Goal: Check status: Check status

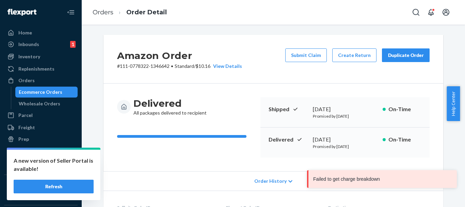
click at [326, 32] on div "Amazon Order # 111-0778322-1346642 • Standard / $10.16 View Details Submit Clai…" at bounding box center [274, 116] width 384 height 182
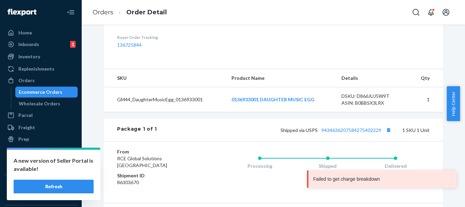
scroll to position [283, 0]
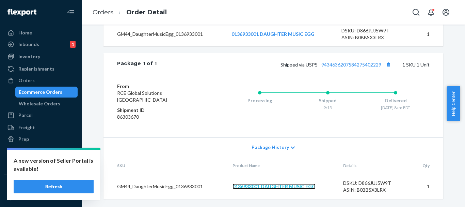
click at [265, 188] on link "0136933001 DAUGHTER MUSIC EGG" at bounding box center [274, 186] width 83 height 6
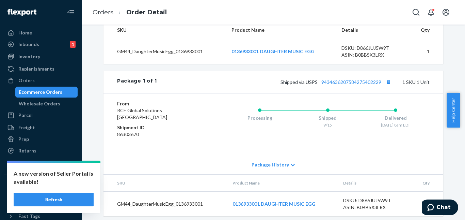
scroll to position [270, 0]
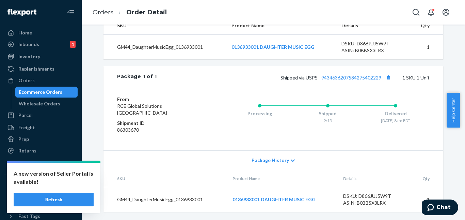
click at [264, 163] on span "Package History" at bounding box center [270, 160] width 37 height 7
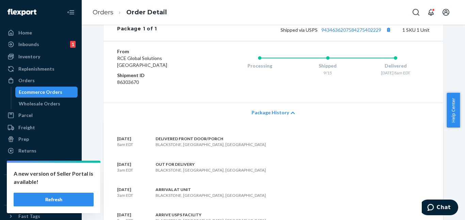
scroll to position [202, 0]
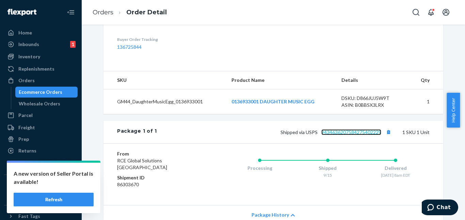
click at [343, 135] on link "9434636207584275402229" at bounding box center [352, 132] width 60 height 6
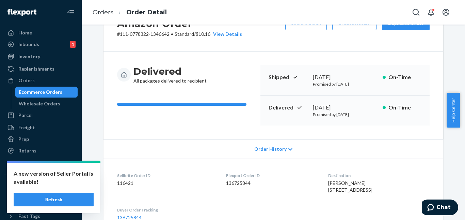
click at [99, 16] on li "Orders" at bounding box center [103, 12] width 21 height 9
click at [103, 11] on link "Orders" at bounding box center [103, 12] width 21 height 7
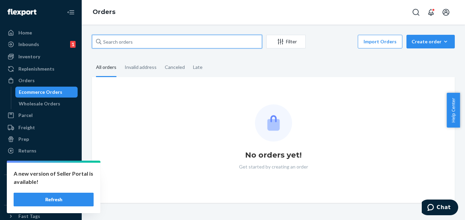
click at [152, 43] on input "text" at bounding box center [177, 42] width 170 height 14
paste input "114-2302947-7693005"
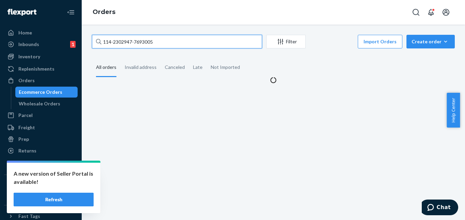
type input "114-2302947-7693005"
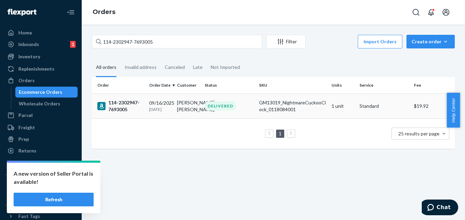
click at [219, 108] on div "DELIVERED" at bounding box center [221, 105] width 32 height 9
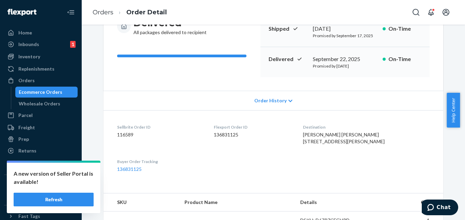
scroll to position [204, 0]
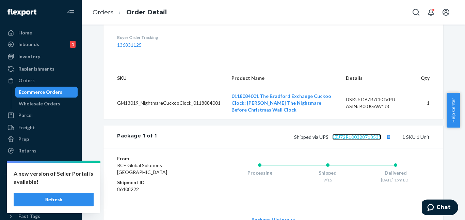
click at [346, 140] on link "1ZJ72R100328713535" at bounding box center [356, 137] width 49 height 6
